Goal: Check status: Check status

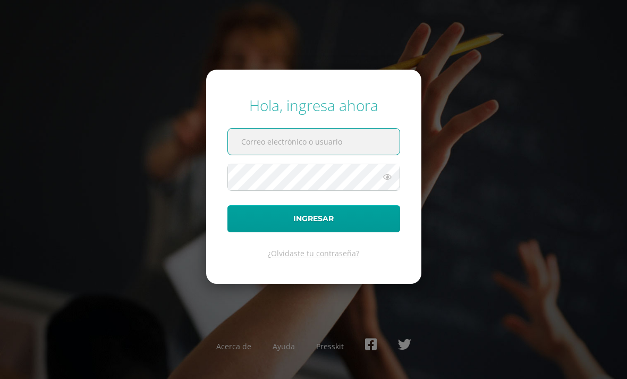
scroll to position [9, 0]
click at [350, 155] on input "text" at bounding box center [314, 142] width 172 height 26
type input "20190672"
click at [313, 226] on button "Ingresar" at bounding box center [313, 218] width 173 height 27
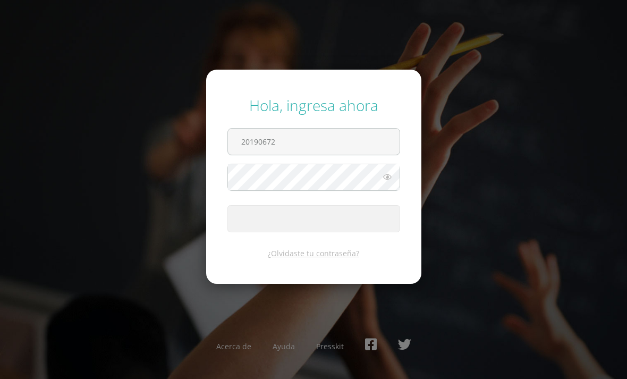
scroll to position [9, 0]
click at [387, 183] on icon at bounding box center [387, 177] width 14 height 13
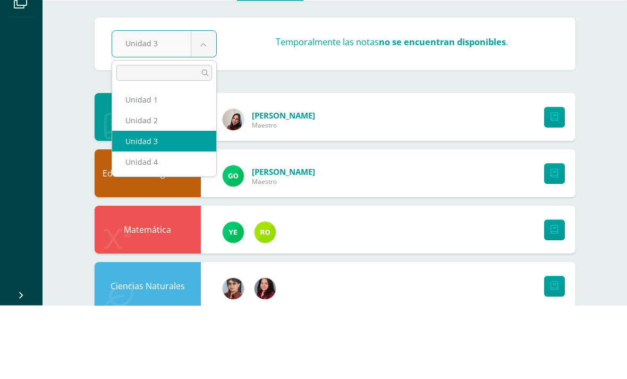
scroll to position [74, 0]
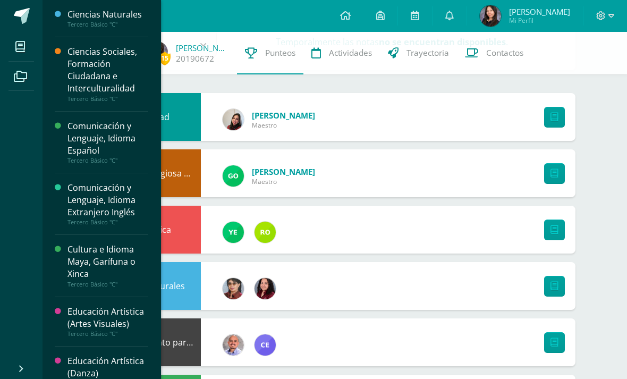
click at [29, 50] on span at bounding box center [21, 47] width 24 height 24
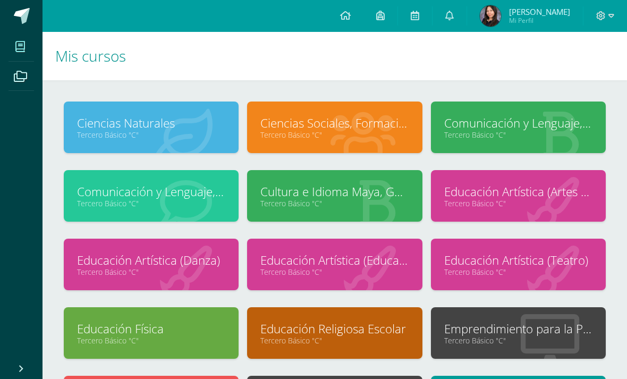
click at [32, 20] on link at bounding box center [21, 16] width 43 height 32
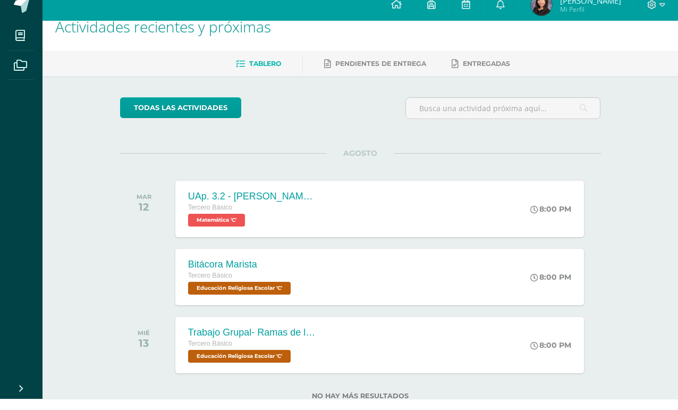
scroll to position [18, 0]
